Goal: Information Seeking & Learning: Understand process/instructions

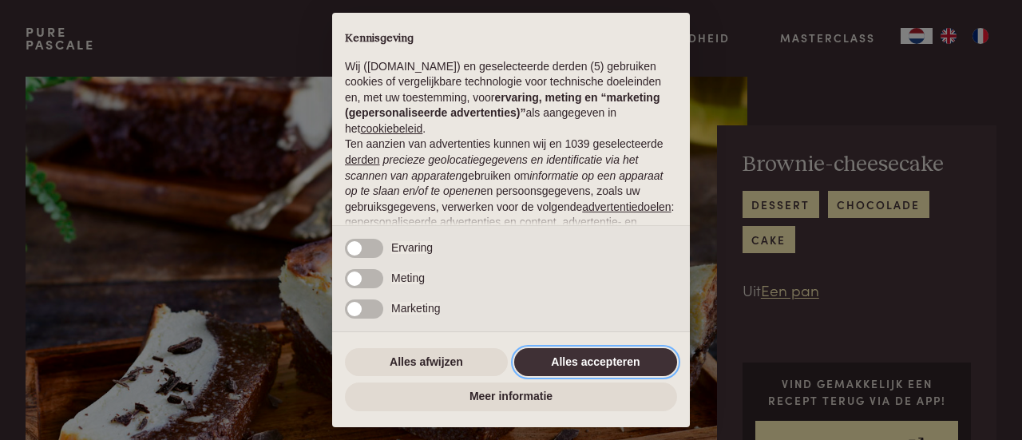
click at [571, 360] on button "Alles accepteren" at bounding box center [595, 362] width 163 height 29
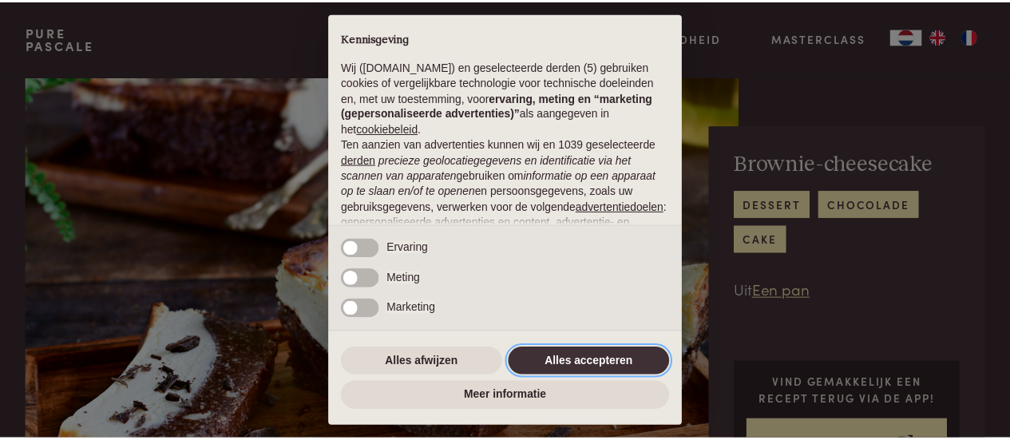
scroll to position [201, 0]
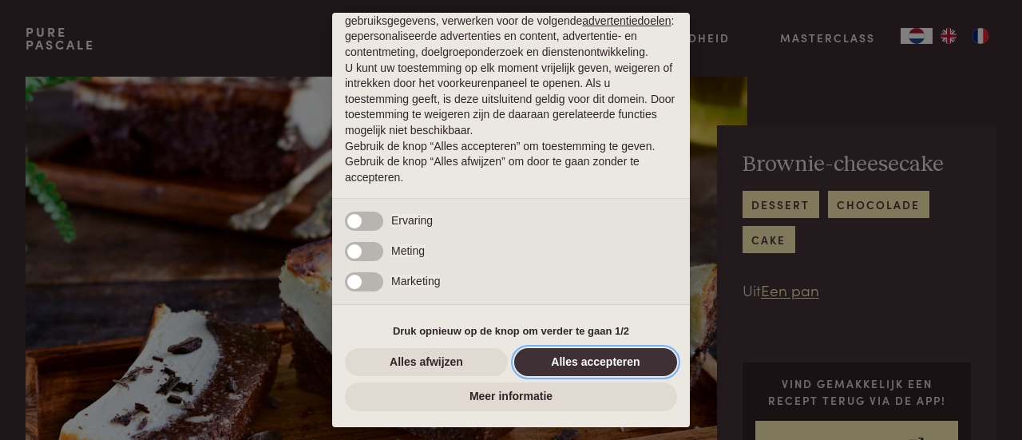
click at [573, 359] on button "Alles accepteren" at bounding box center [595, 362] width 163 height 29
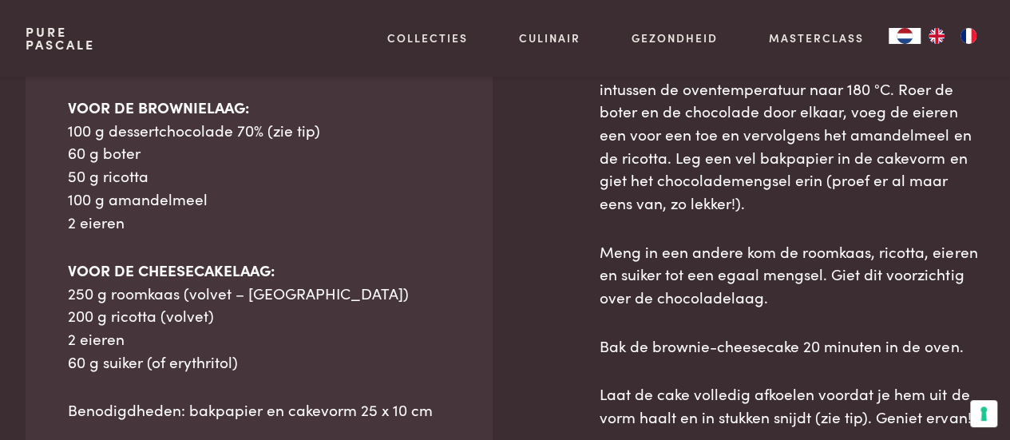
scroll to position [765, 0]
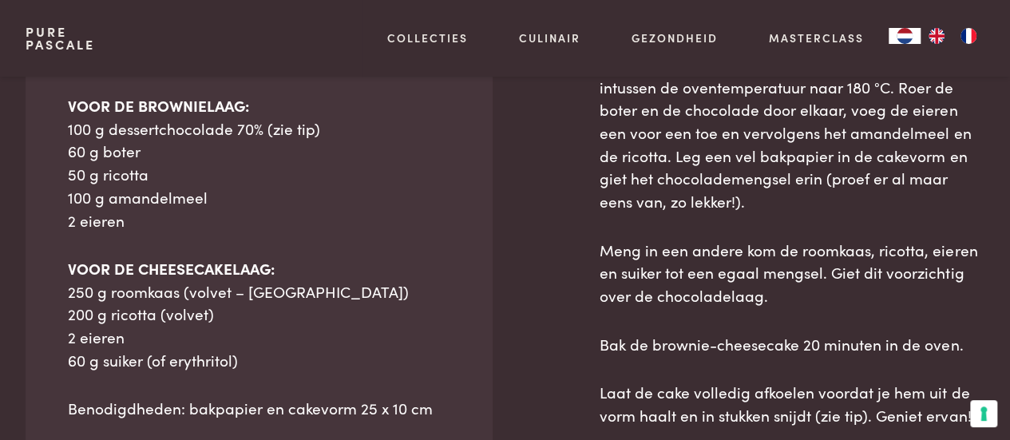
click at [196, 139] on span "100 g dessertchocolade 70% (zie tip)" at bounding box center [194, 128] width 252 height 22
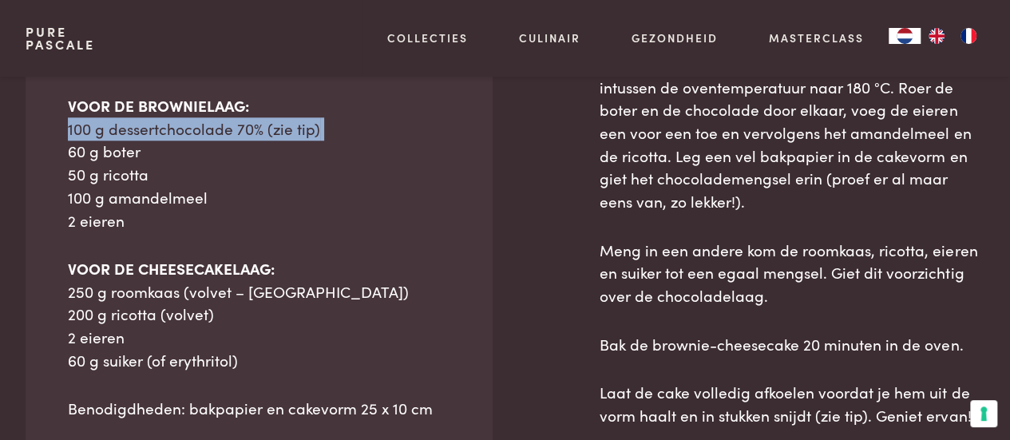
click at [196, 139] on span "100 g dessertchocolade 70% (zie tip)" at bounding box center [194, 128] width 252 height 22
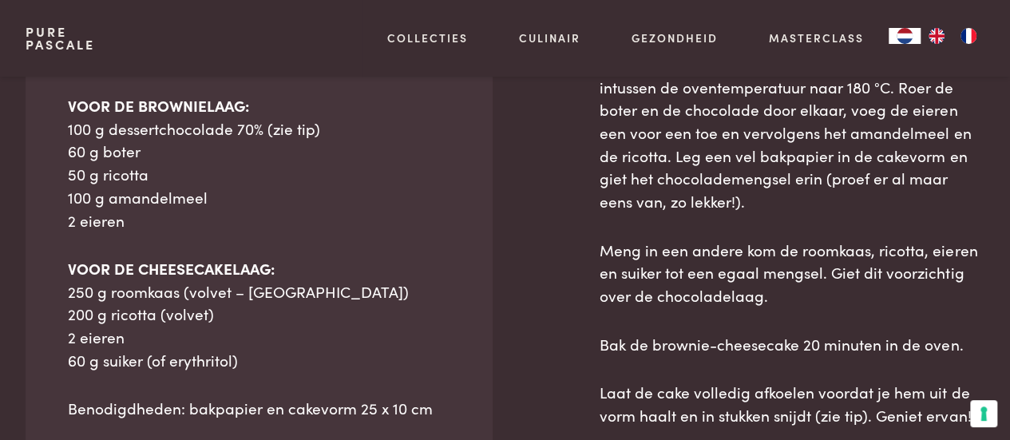
click at [118, 161] on span "60 g boter" at bounding box center [104, 151] width 73 height 22
click at [112, 184] on span "50 g ricotta" at bounding box center [108, 174] width 81 height 22
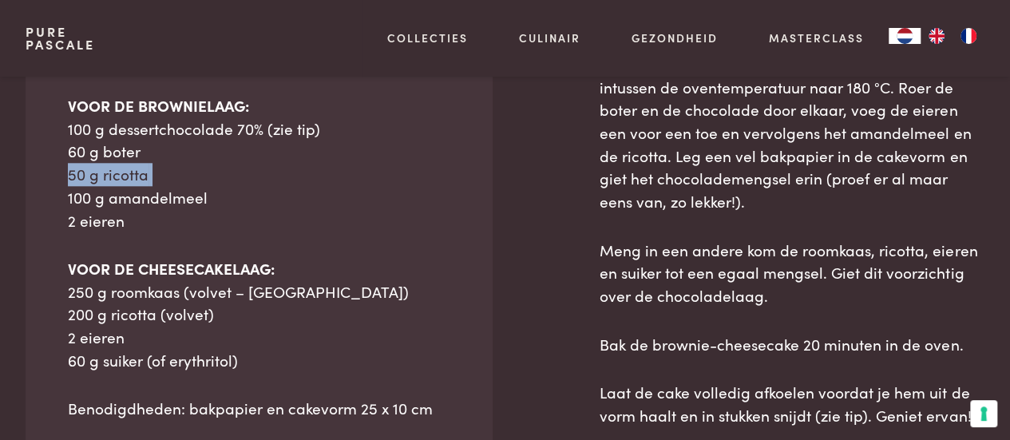
click at [112, 184] on span "50 g ricotta" at bounding box center [108, 174] width 81 height 22
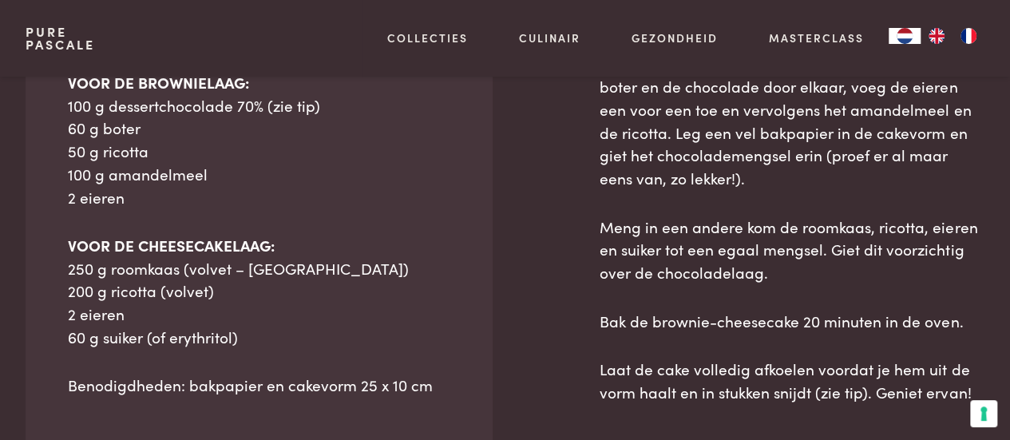
click at [112, 184] on span "100 g amandelmeel" at bounding box center [138, 174] width 140 height 22
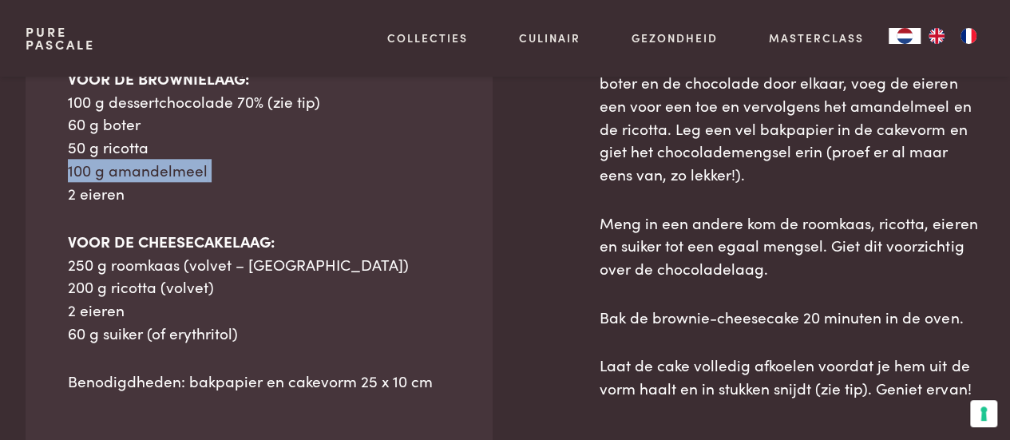
scroll to position [793, 0]
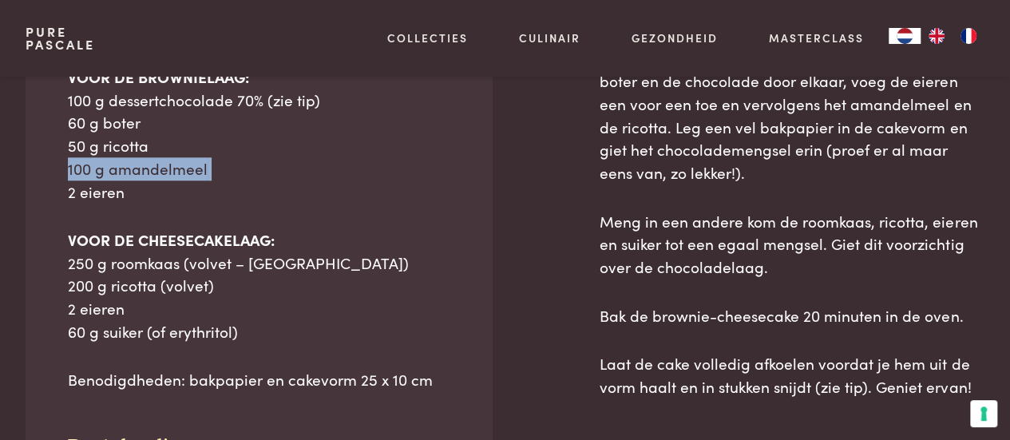
click at [112, 179] on span "100 g amandelmeel" at bounding box center [138, 168] width 140 height 22
drag, startPoint x: 125, startPoint y: 228, endPoint x: 122, endPoint y: 210, distance: 18.6
click at [122, 203] on p "VOOR DE BROWNIELAAG: 100 g dessertchocolade 70% (zie tip) 60 g boter 50 g ricot…" at bounding box center [258, 133] width 381 height 137
click at [174, 203] on p "VOOR DE BROWNIELAAG: 100 g dessertchocolade 70% (zie tip) 60 g boter 50 g ricot…" at bounding box center [258, 133] width 381 height 137
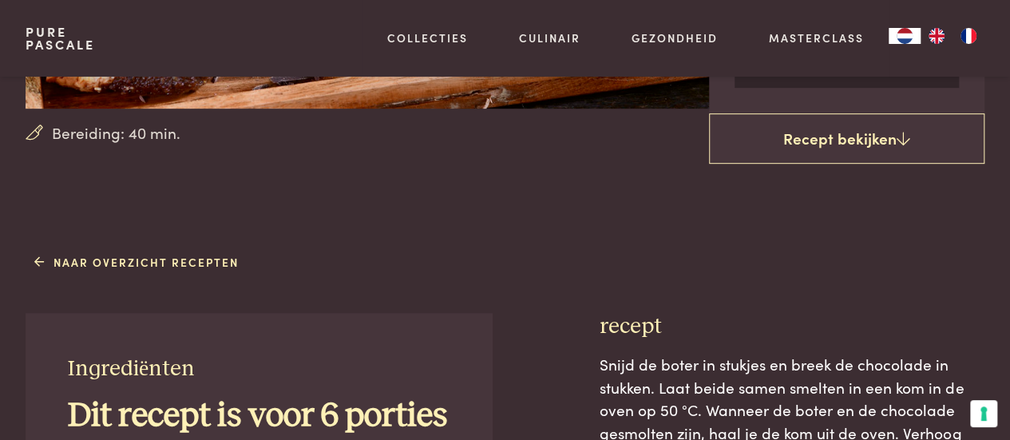
scroll to position [292, 0]
